Goal: Task Accomplishment & Management: Complete application form

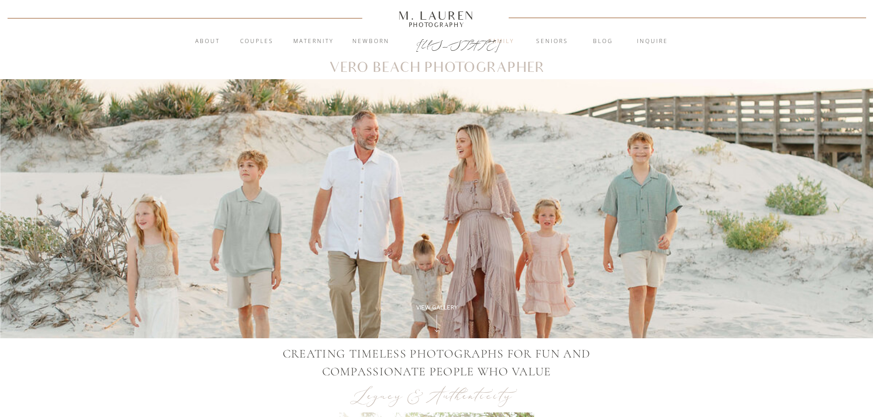
click at [491, 40] on nav "Family" at bounding box center [500, 41] width 49 height 9
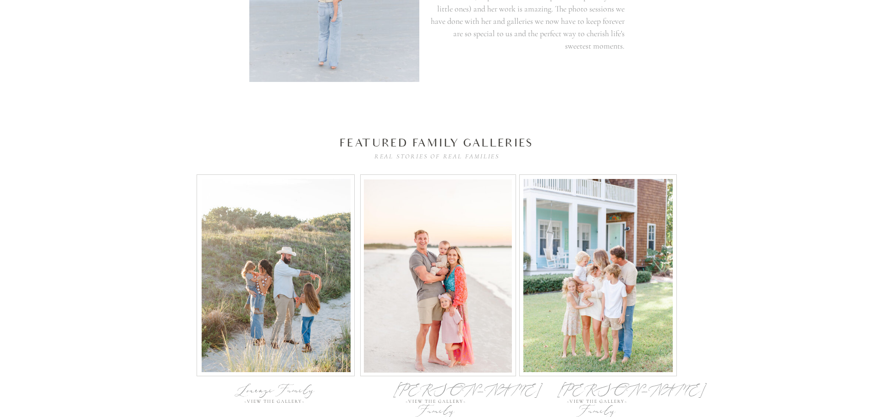
scroll to position [2871, 0]
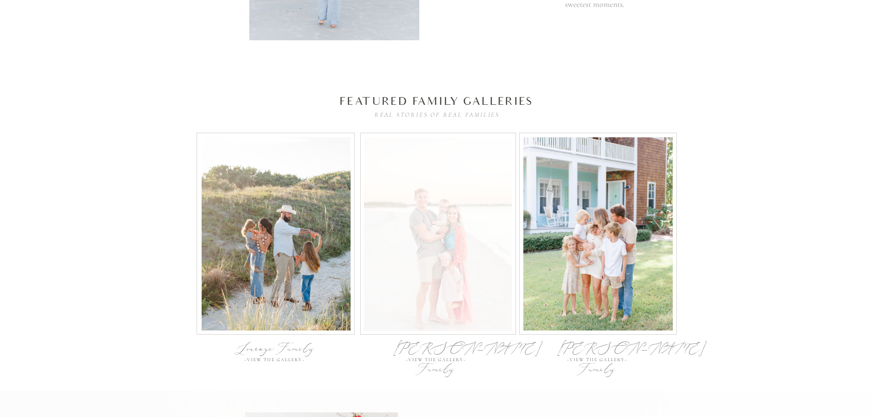
click at [438, 207] on div at bounding box center [438, 234] width 148 height 193
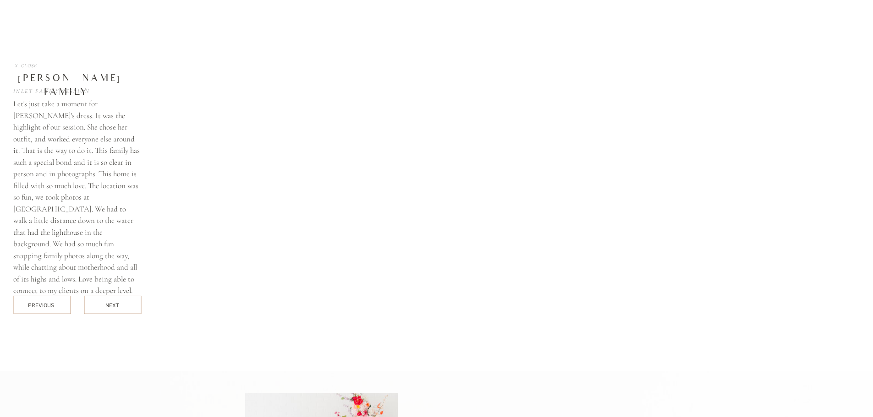
scroll to position [3263, 0]
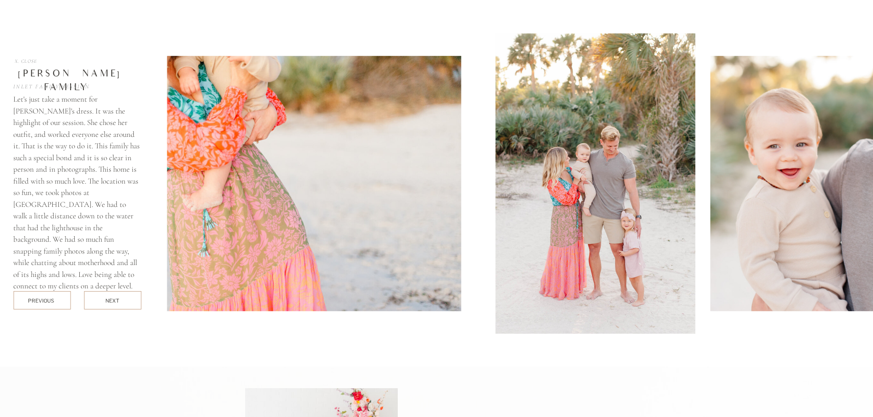
click at [104, 301] on div at bounding box center [112, 300] width 57 height 18
click at [196, 229] on img at bounding box center [268, 184] width 383 height 256
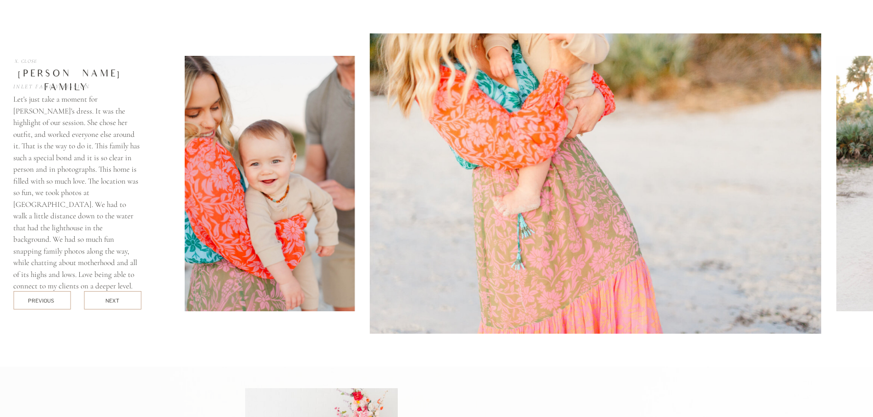
click at [237, 223] on img at bounding box center [270, 184] width 170 height 256
click at [552, 145] on img at bounding box center [594, 183] width 451 height 301
click at [263, 171] on img at bounding box center [270, 184] width 170 height 256
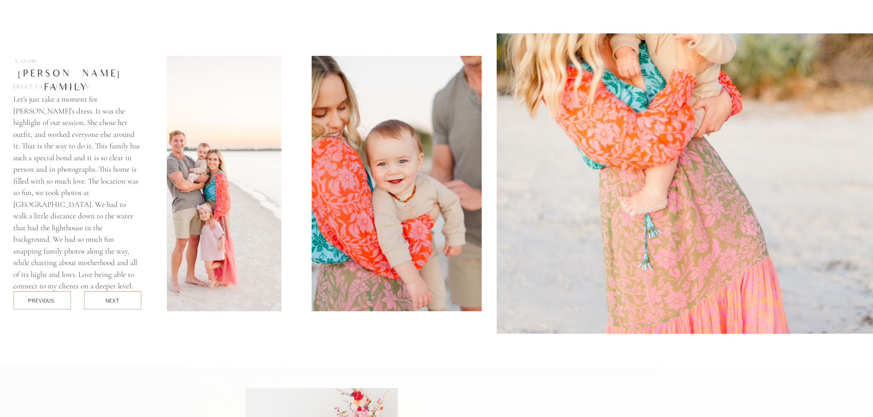
click at [370, 200] on img at bounding box center [396, 184] width 170 height 256
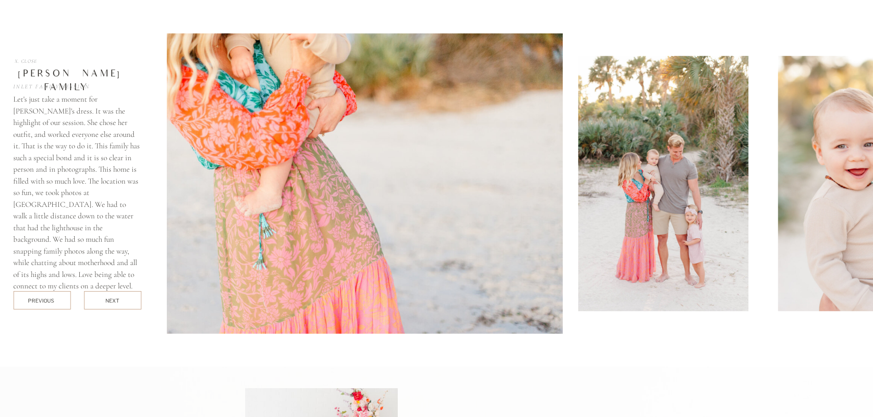
click at [431, 206] on img at bounding box center [336, 183] width 451 height 301
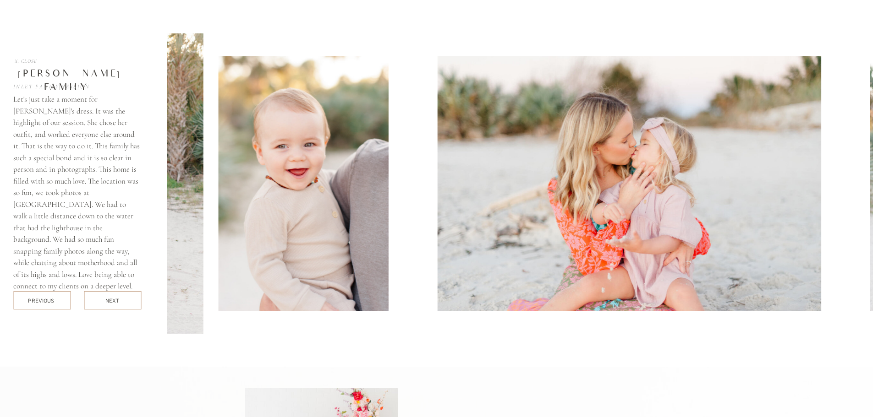
click at [237, 182] on img at bounding box center [304, 184] width 170 height 256
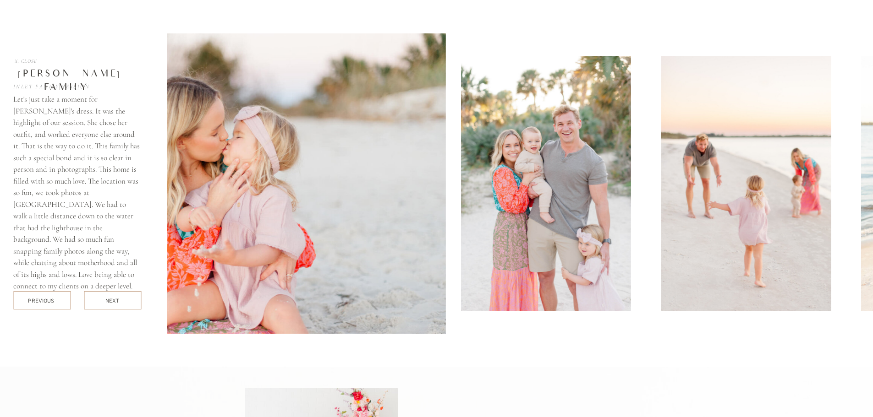
click at [356, 181] on img at bounding box center [219, 183] width 451 height 301
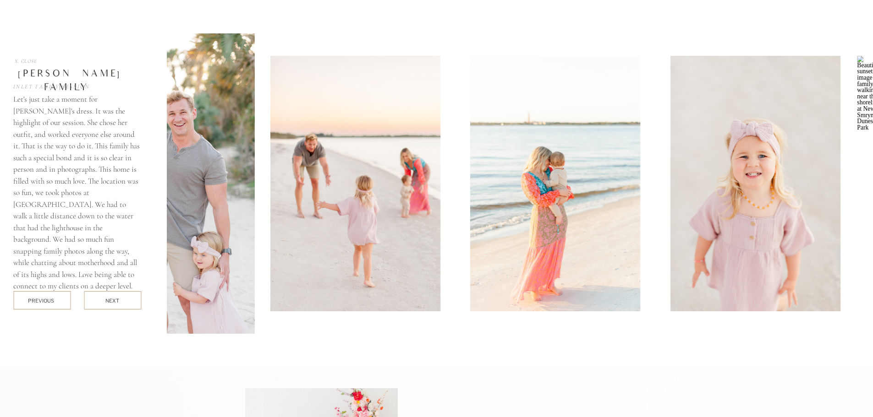
click at [270, 152] on img at bounding box center [355, 184] width 170 height 256
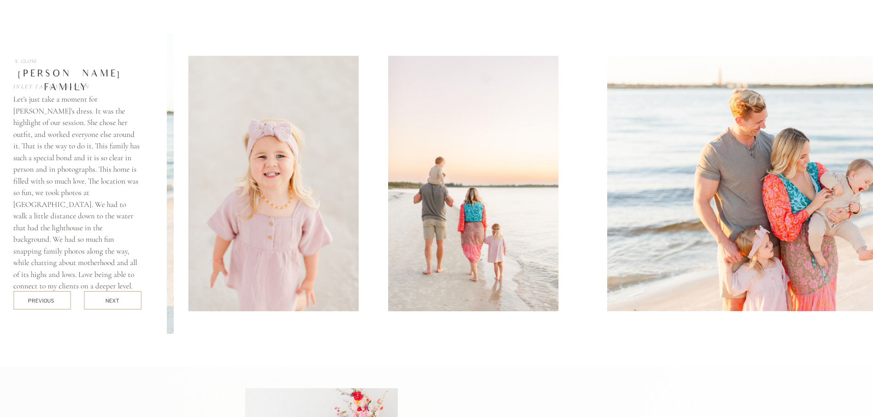
click at [189, 157] on img at bounding box center [273, 184] width 170 height 256
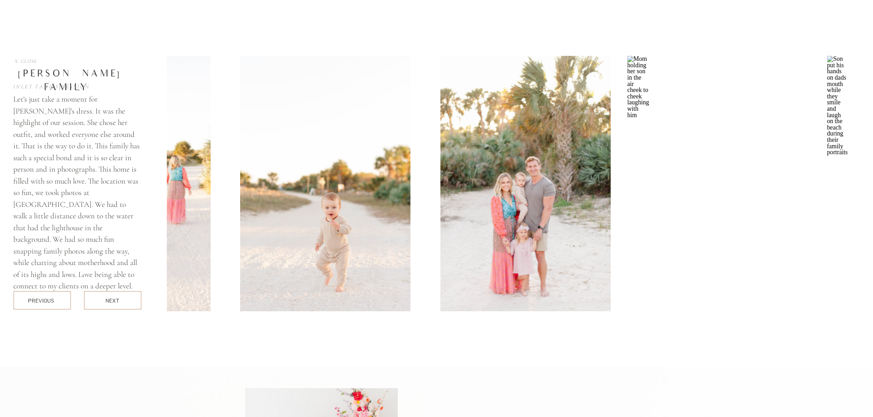
click at [162, 172] on div "Aitkens Family Inlet Family Session Let's just take a moment for Mandy's dress.…" at bounding box center [437, 183] width 550 height 367
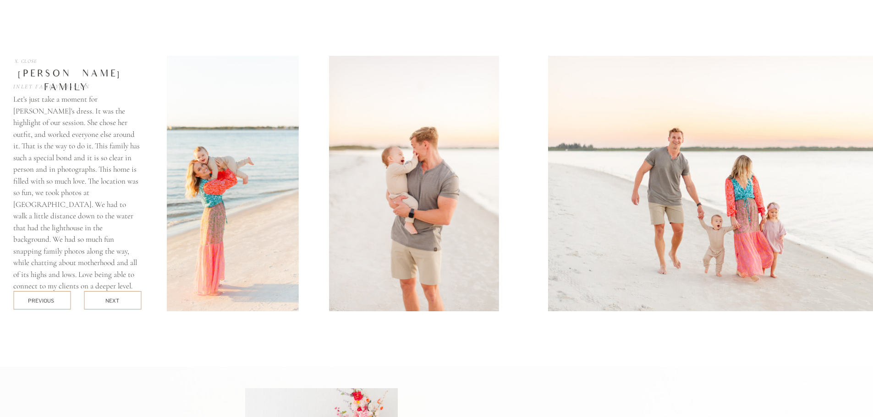
click at [229, 231] on img at bounding box center [214, 184] width 170 height 256
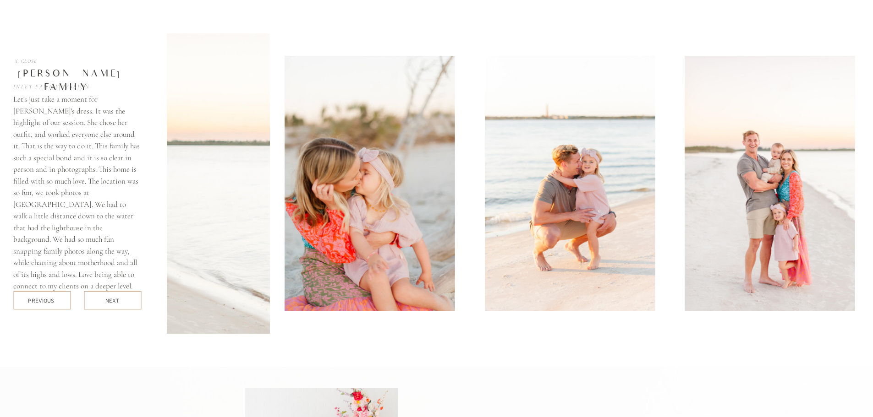
click at [222, 175] on div at bounding box center [595, 183] width 857 height 301
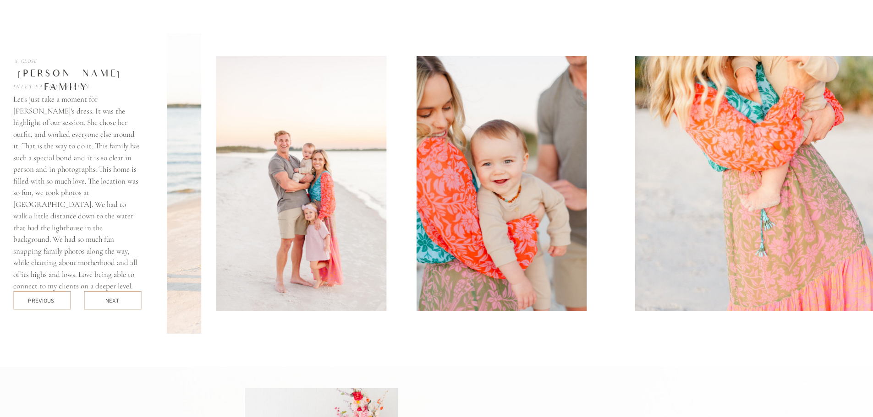
click at [285, 218] on img at bounding box center [301, 184] width 170 height 256
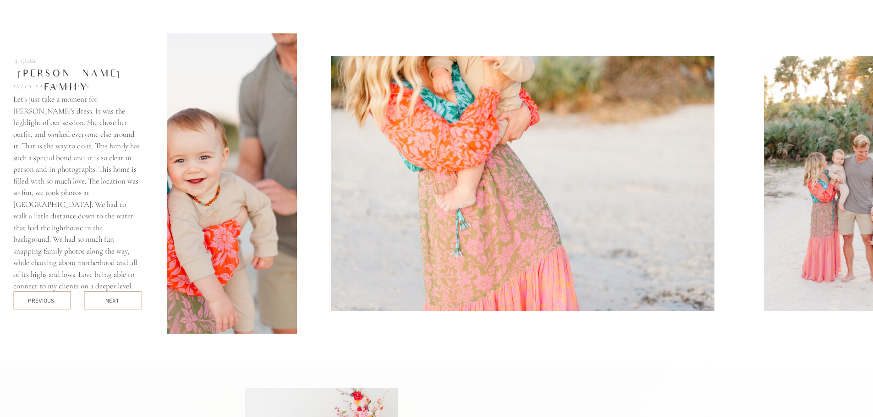
click at [369, 213] on img at bounding box center [522, 184] width 383 height 256
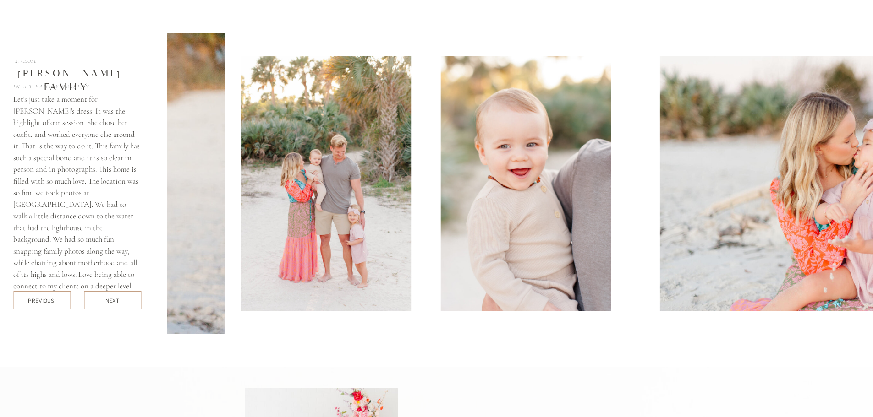
click at [203, 238] on img at bounding box center [-1, 183] width 451 height 301
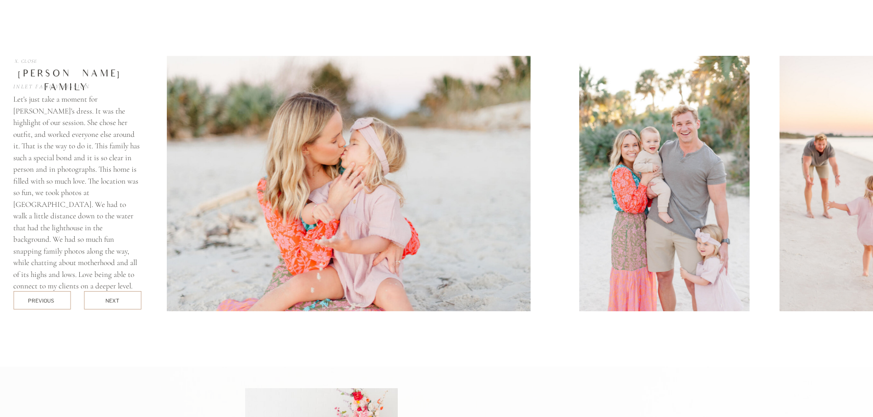
click at [162, 229] on div "Aitkens Family Inlet Family Session Let's just take a moment for Mandy's dress.…" at bounding box center [437, 183] width 550 height 367
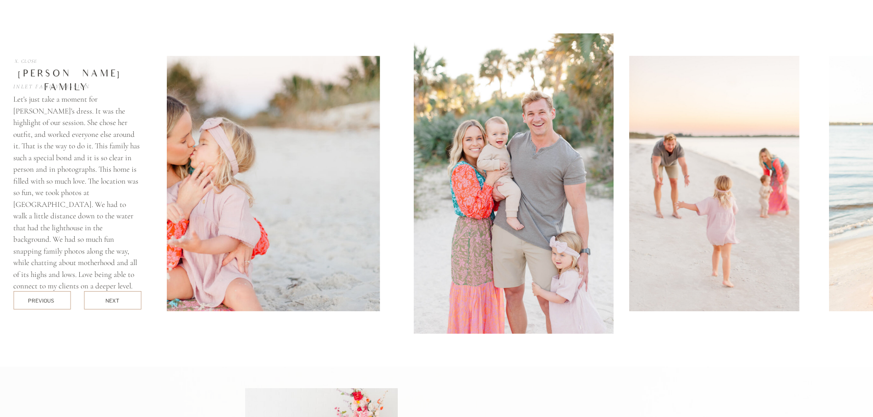
click at [629, 213] on img at bounding box center [714, 184] width 170 height 256
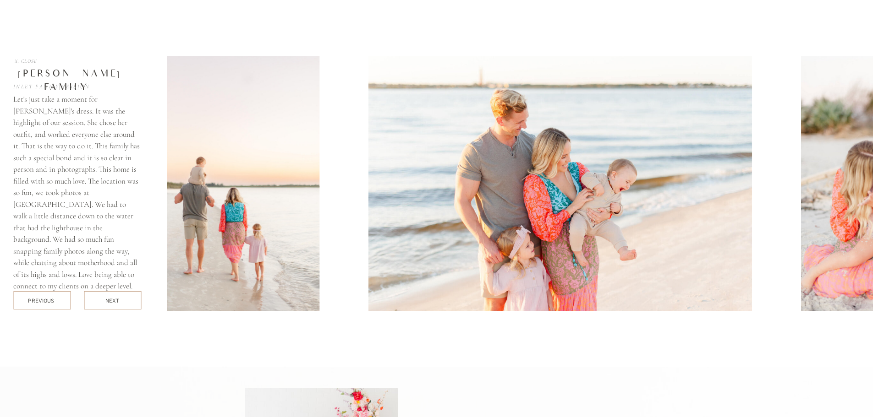
click at [188, 257] on img at bounding box center [234, 184] width 170 height 256
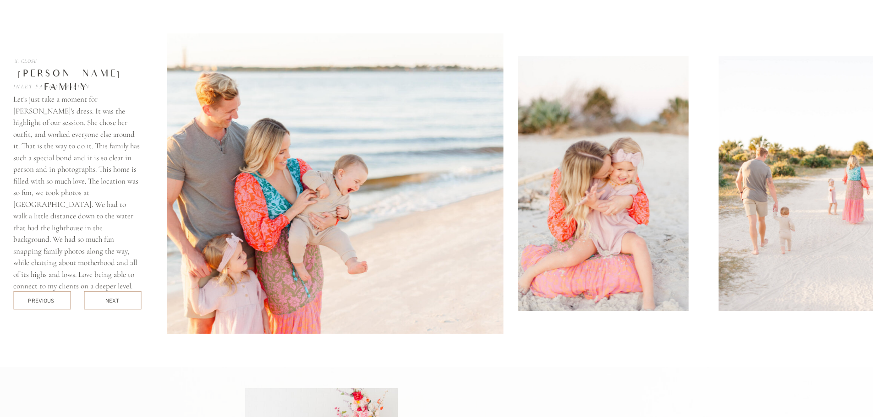
click at [382, 229] on img at bounding box center [277, 183] width 451 height 301
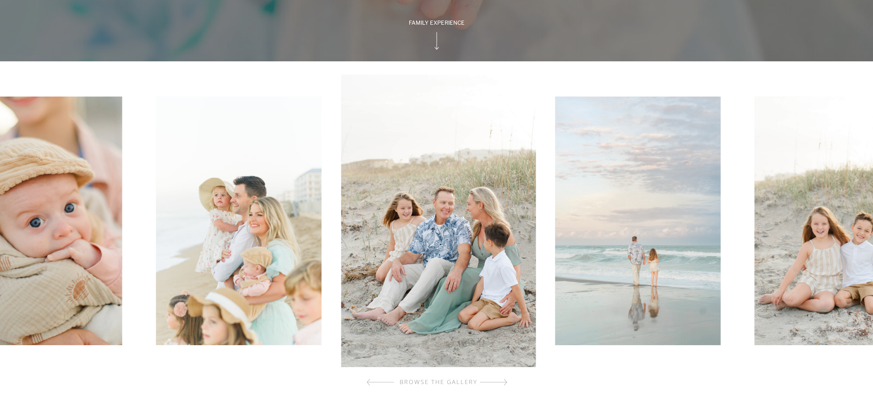
scroll to position [0, 0]
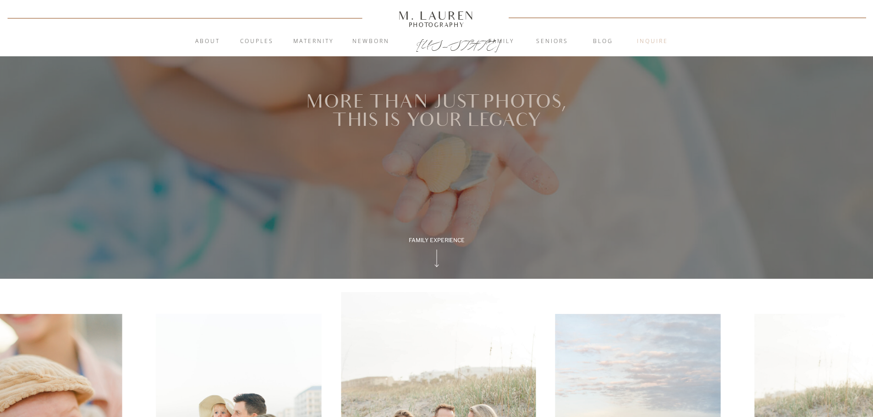
click at [648, 45] on nav "inquire" at bounding box center [652, 41] width 49 height 9
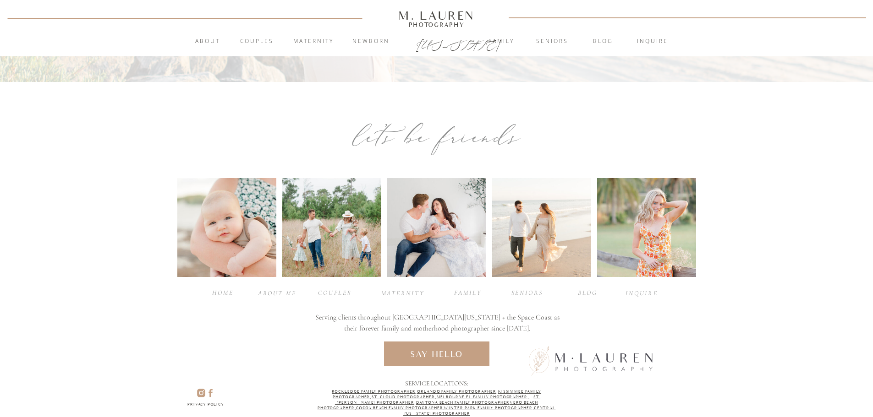
scroll to position [436, 0]
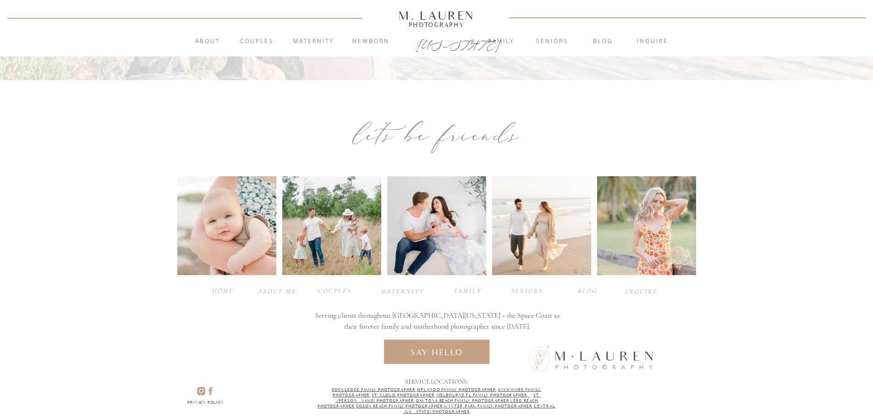
click at [471, 292] on div "family" at bounding box center [467, 290] width 37 height 9
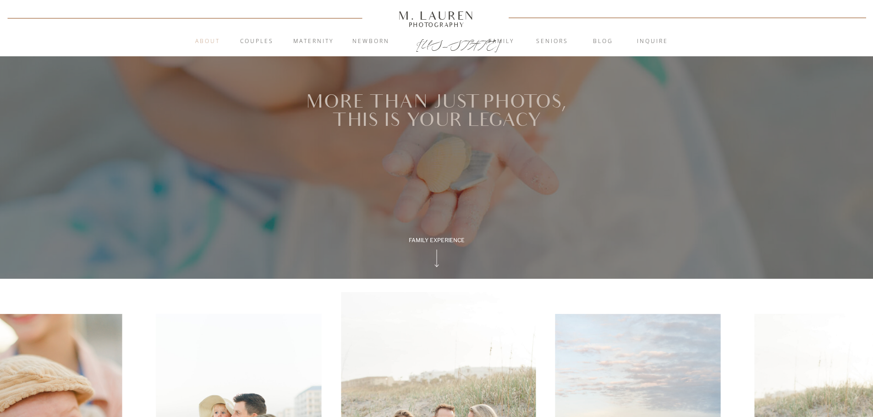
click at [216, 38] on nav "About" at bounding box center [207, 41] width 35 height 9
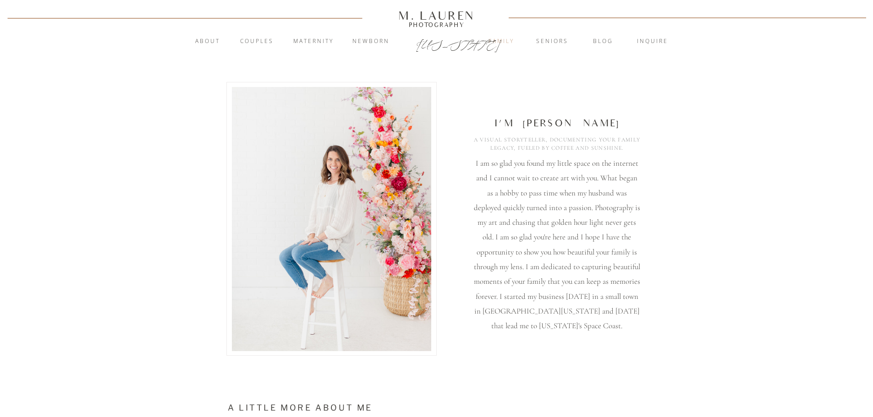
click at [507, 44] on nav "Family" at bounding box center [500, 41] width 49 height 9
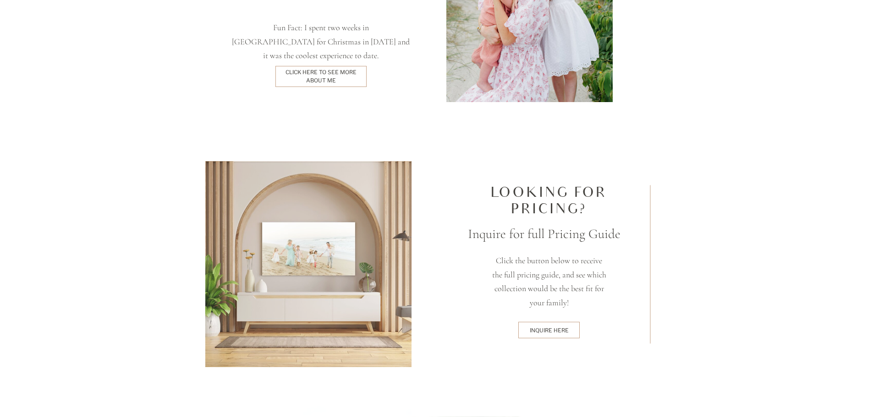
scroll to position [2338, 0]
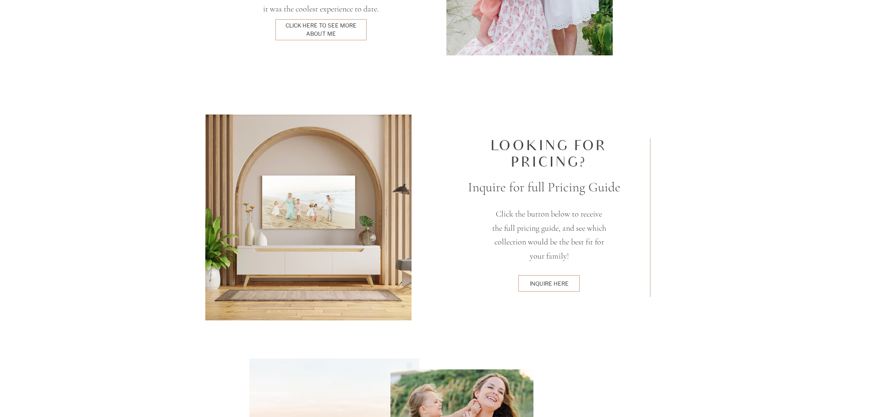
click at [556, 278] on div at bounding box center [548, 283] width 61 height 16
click at [556, 285] on div "inquire here" at bounding box center [549, 283] width 58 height 7
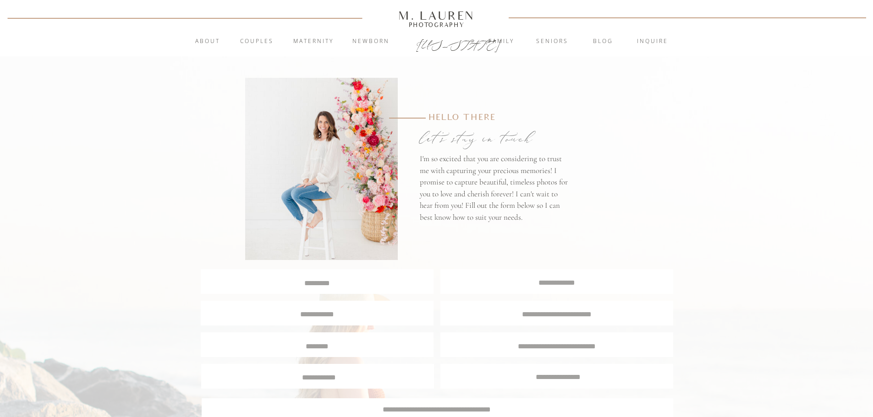
click at [388, 285] on textarea at bounding box center [317, 282] width 231 height 9
type textarea "**********"
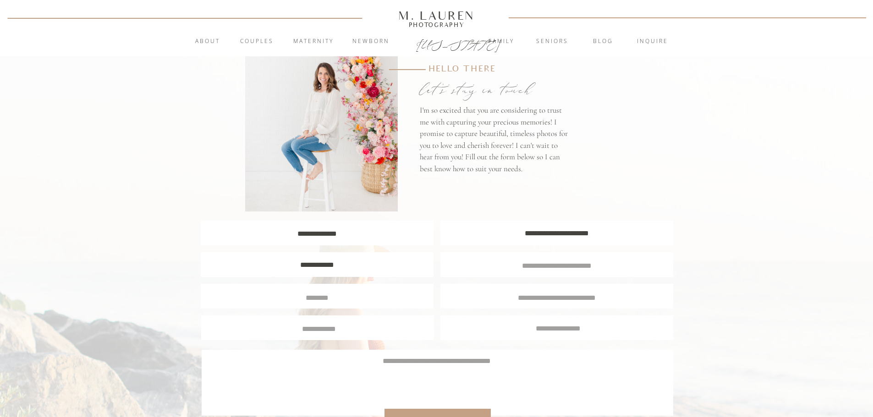
scroll to position [92, 0]
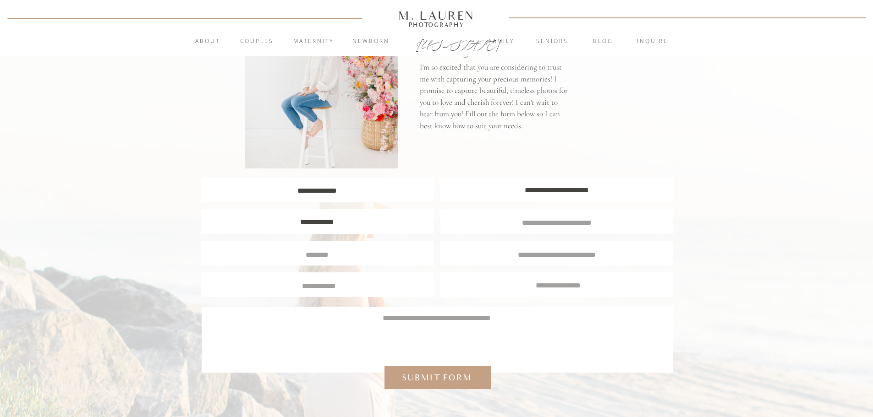
type textarea "**********"
click at [317, 257] on textarea at bounding box center [317, 254] width 219 height 8
type textarea "**********"
drag, startPoint x: 559, startPoint y: 258, endPoint x: 535, endPoint y: 257, distance: 24.3
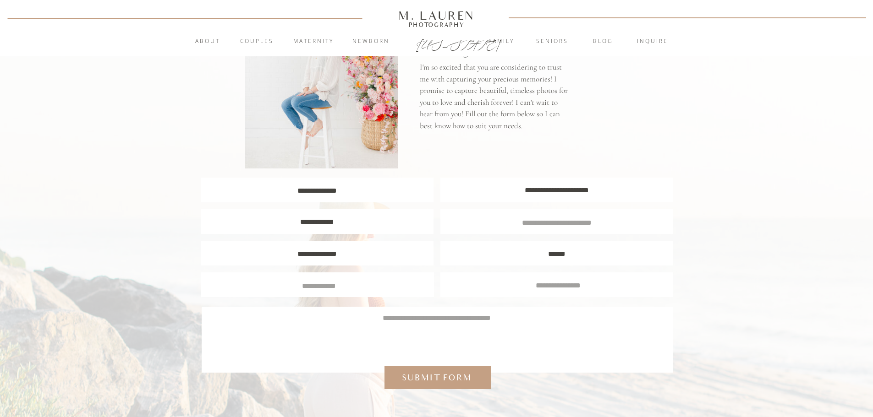
click at [535, 257] on textarea "******" at bounding box center [557, 254] width 219 height 8
type textarea "**********"
click at [390, 282] on textarea at bounding box center [319, 285] width 219 height 8
type textarea "******"
click at [538, 224] on textarea at bounding box center [557, 222] width 216 height 8
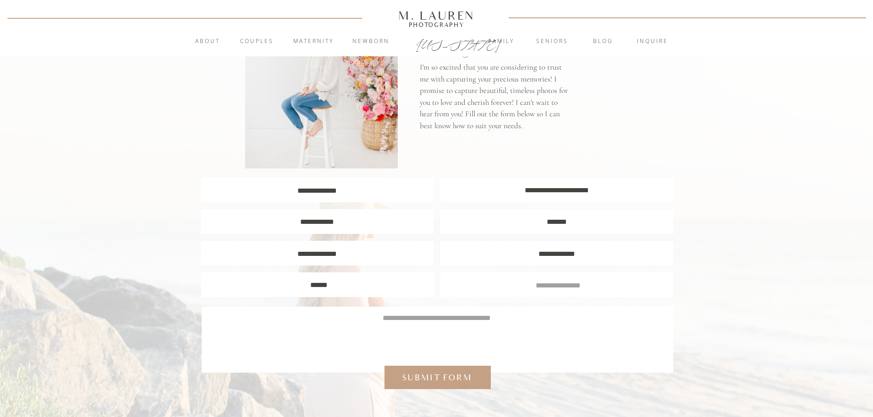
type textarea "*******"
click at [501, 334] on textarea at bounding box center [436, 335] width 444 height 44
type textarea "*"
click at [358, 321] on textarea "**********" at bounding box center [436, 335] width 444 height 44
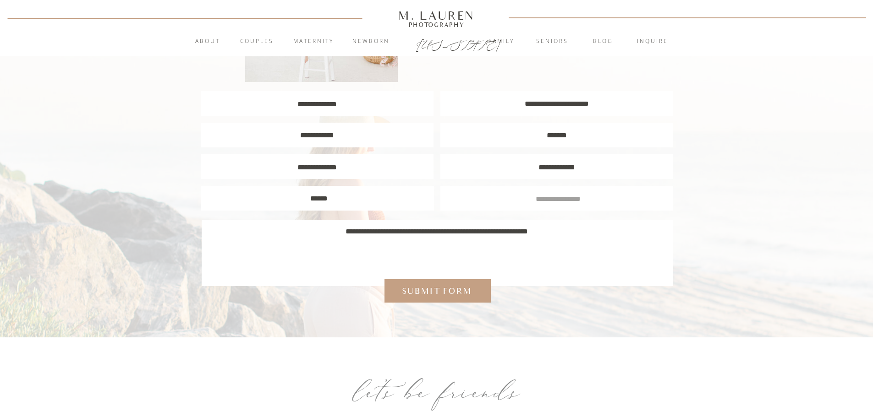
scroll to position [183, 0]
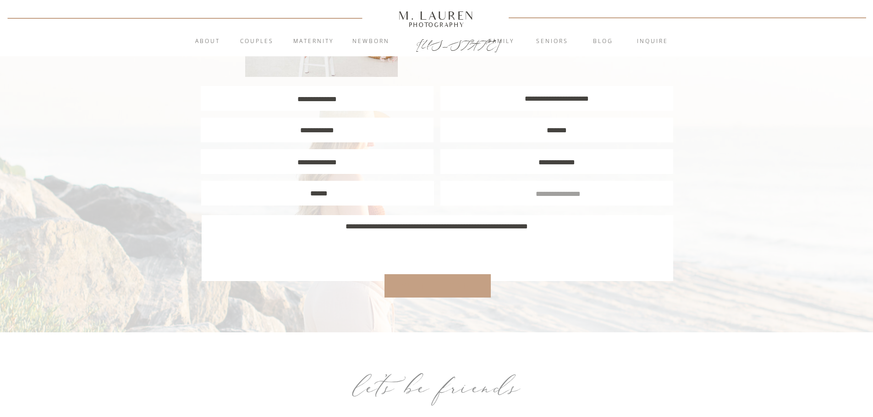
type textarea "**********"
click at [466, 280] on div "Submit form" at bounding box center [437, 286] width 78 height 12
